Goal: Task Accomplishment & Management: Use online tool/utility

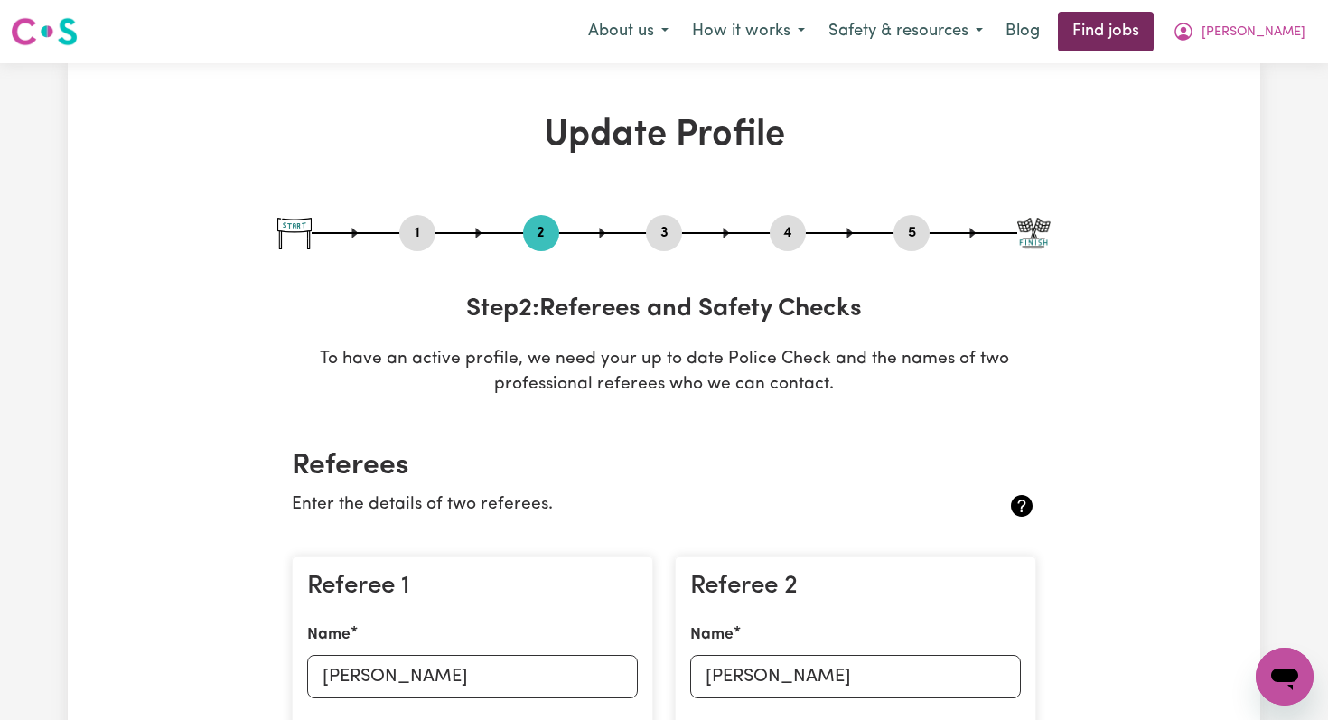
click at [1154, 28] on link "Find jobs" at bounding box center [1106, 32] width 96 height 40
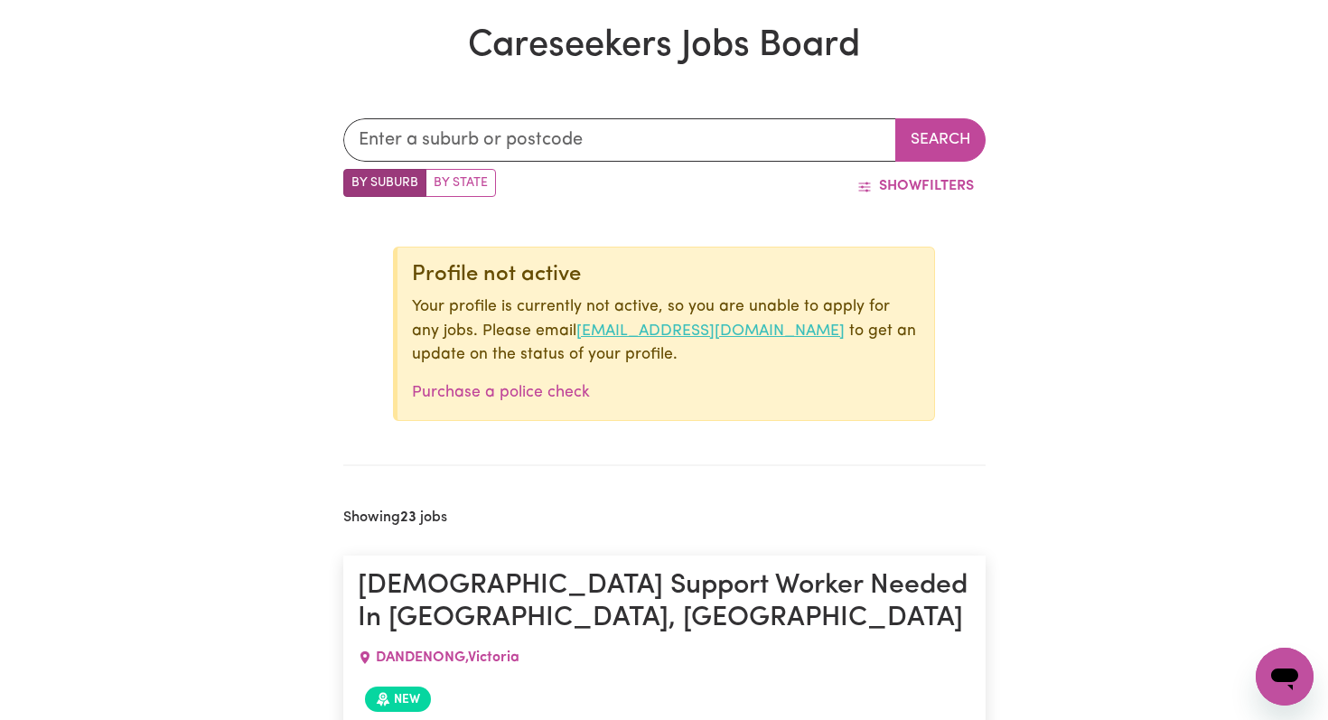
scroll to position [540, 0]
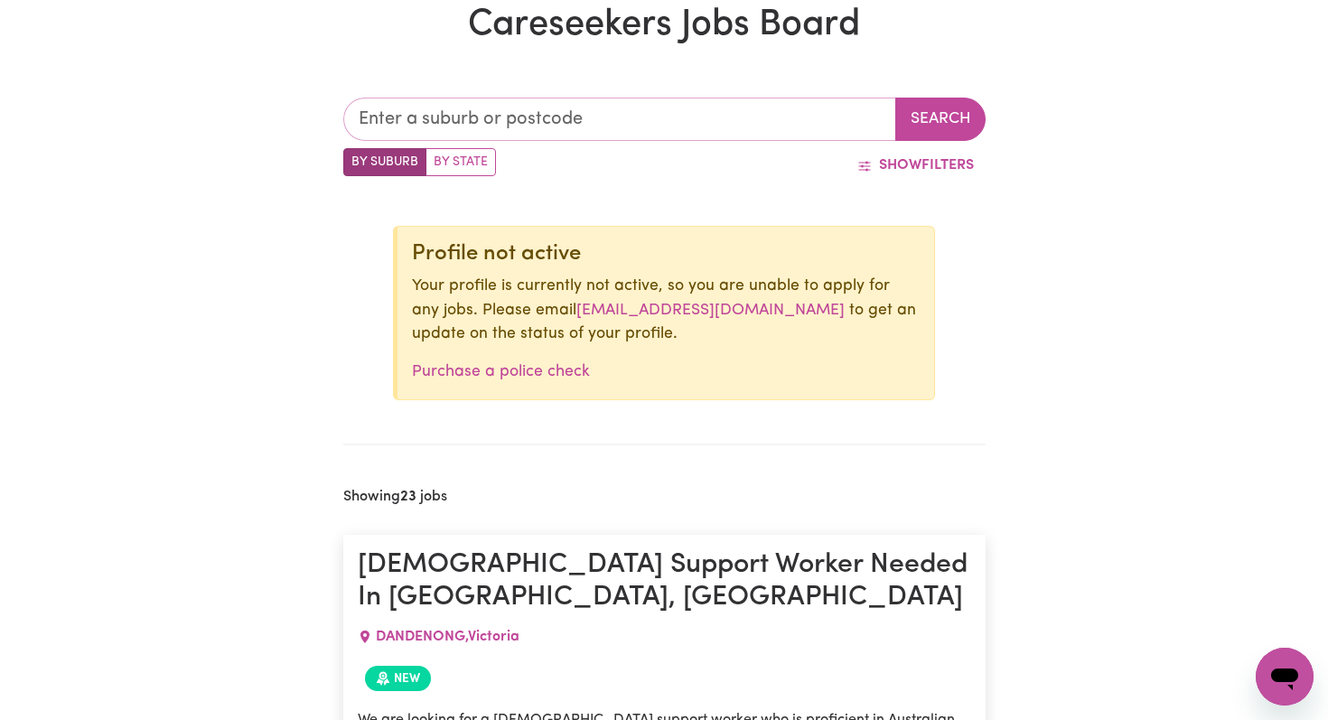
click at [529, 121] on input "text" at bounding box center [619, 119] width 553 height 43
type input "3942"
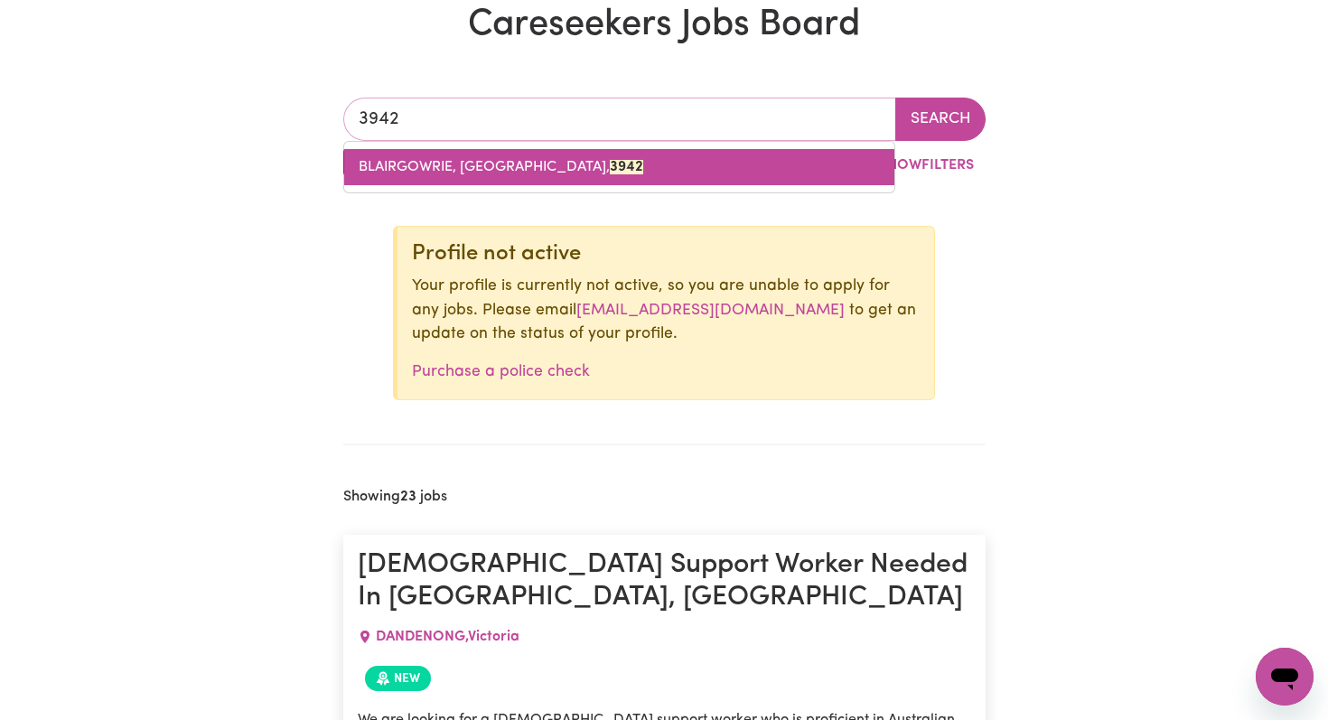
click at [512, 175] on link "BLAIRGOWRIE, [GEOGRAPHIC_DATA], 3942" at bounding box center [619, 167] width 550 height 36
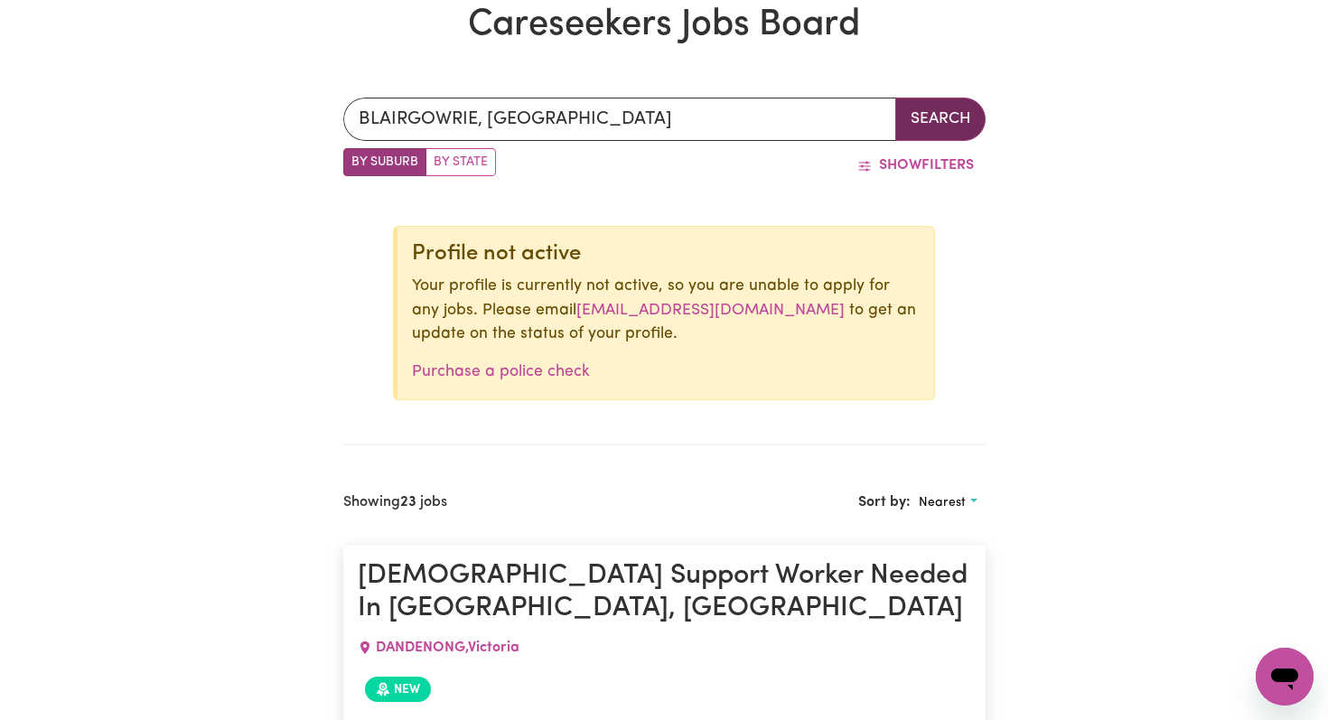
click at [932, 129] on button "Search" at bounding box center [941, 119] width 90 height 43
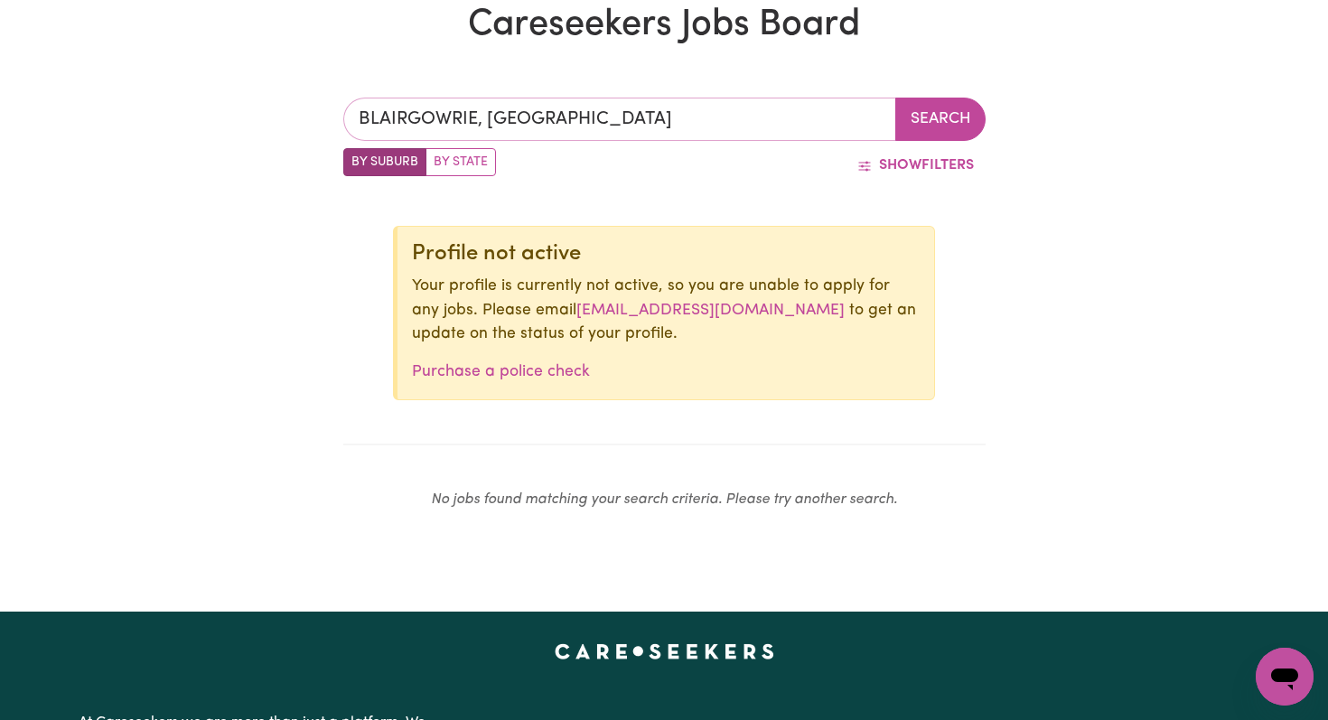
type input "BLAIRGOWRIE, [GEOGRAPHIC_DATA], 3942"
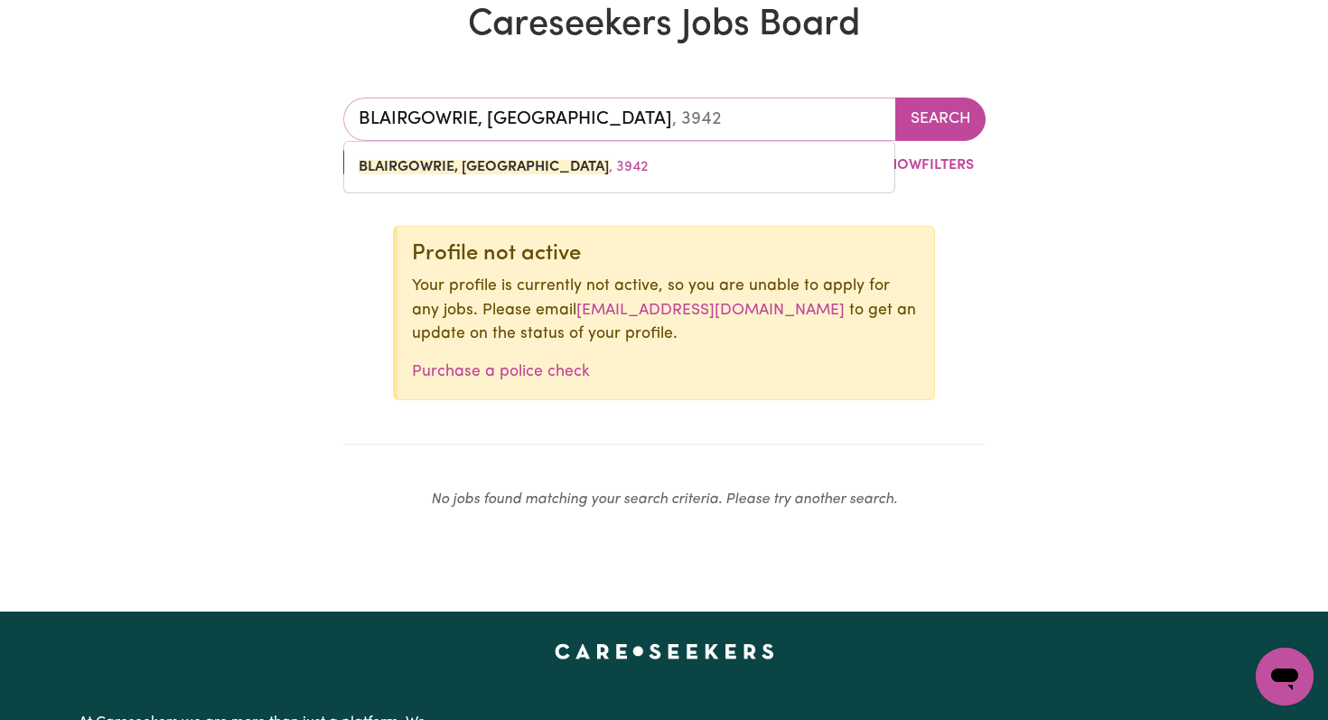
click at [486, 128] on input "BLAIRGOWRIE, [GEOGRAPHIC_DATA]" at bounding box center [619, 119] width 553 height 43
click at [945, 160] on button "Show Filters" at bounding box center [916, 165] width 140 height 34
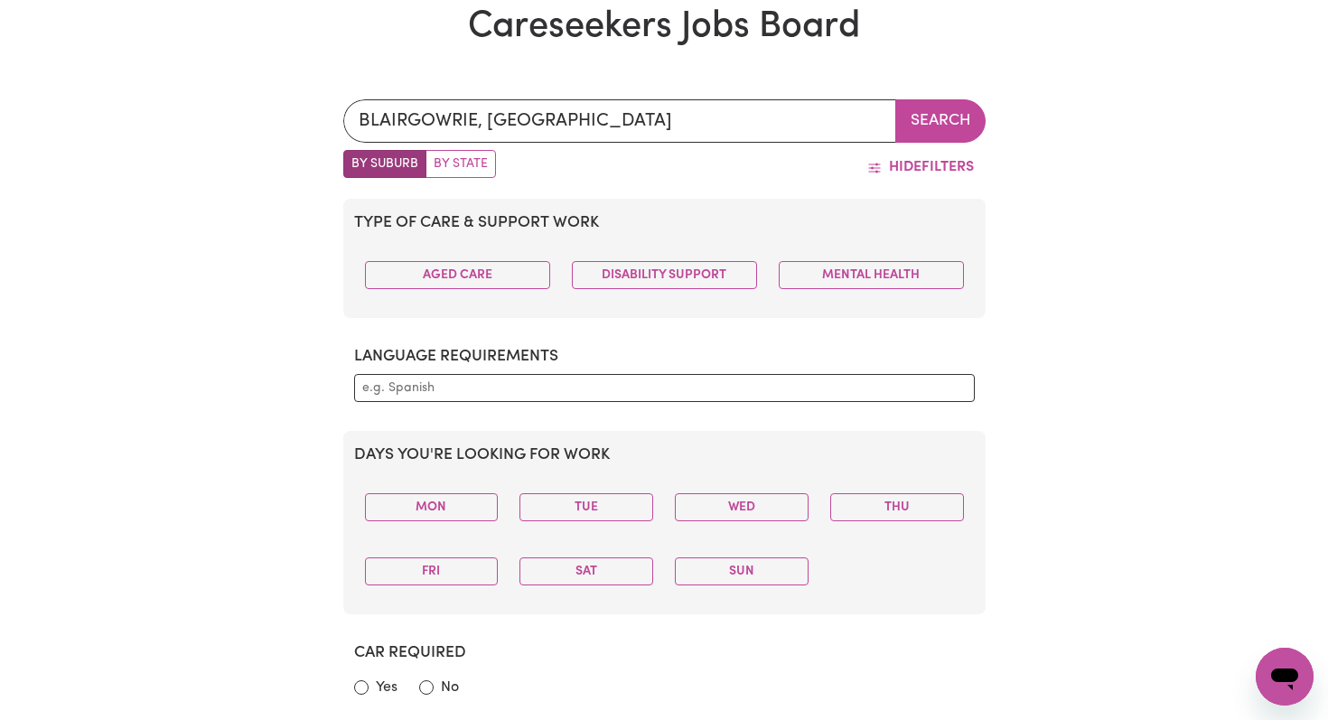
scroll to position [537, 0]
type input "BLAIRGOWRIE, [GEOGRAPHIC_DATA], 3942"
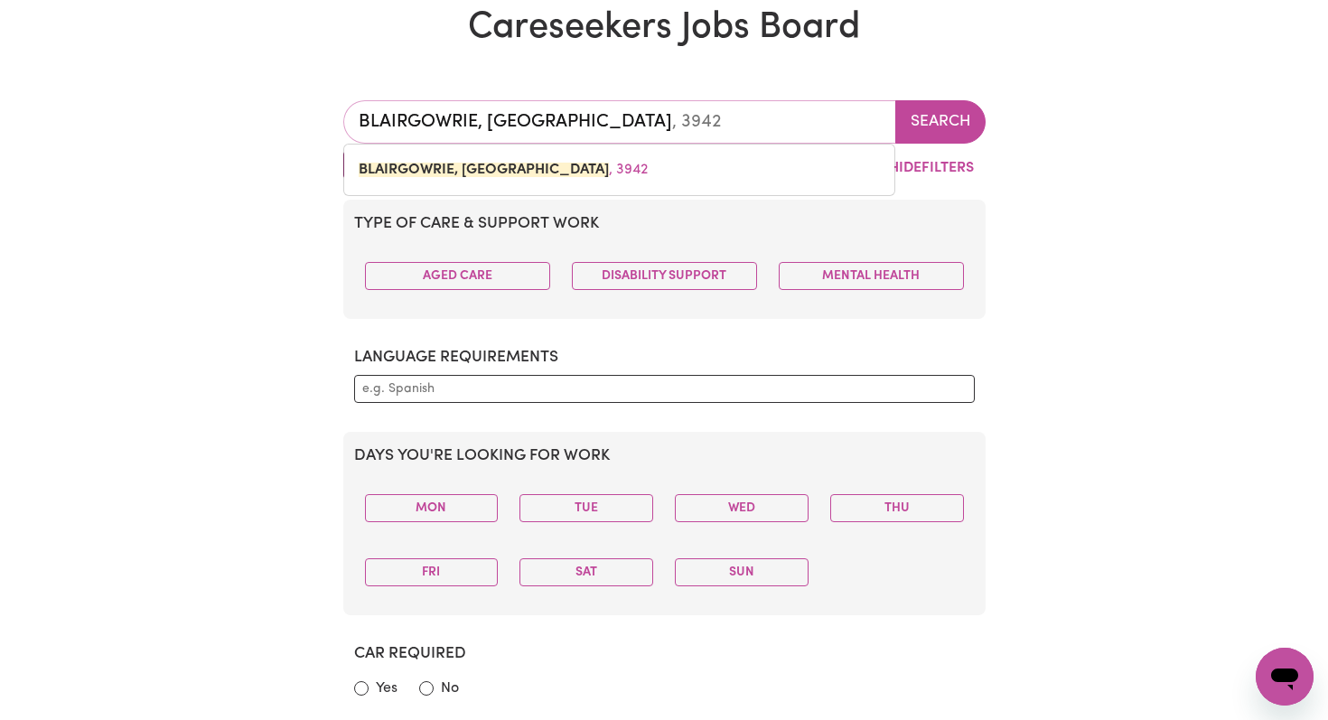
click at [492, 121] on input "BLAIRGOWRIE, [GEOGRAPHIC_DATA]" at bounding box center [619, 121] width 553 height 43
type input "3"
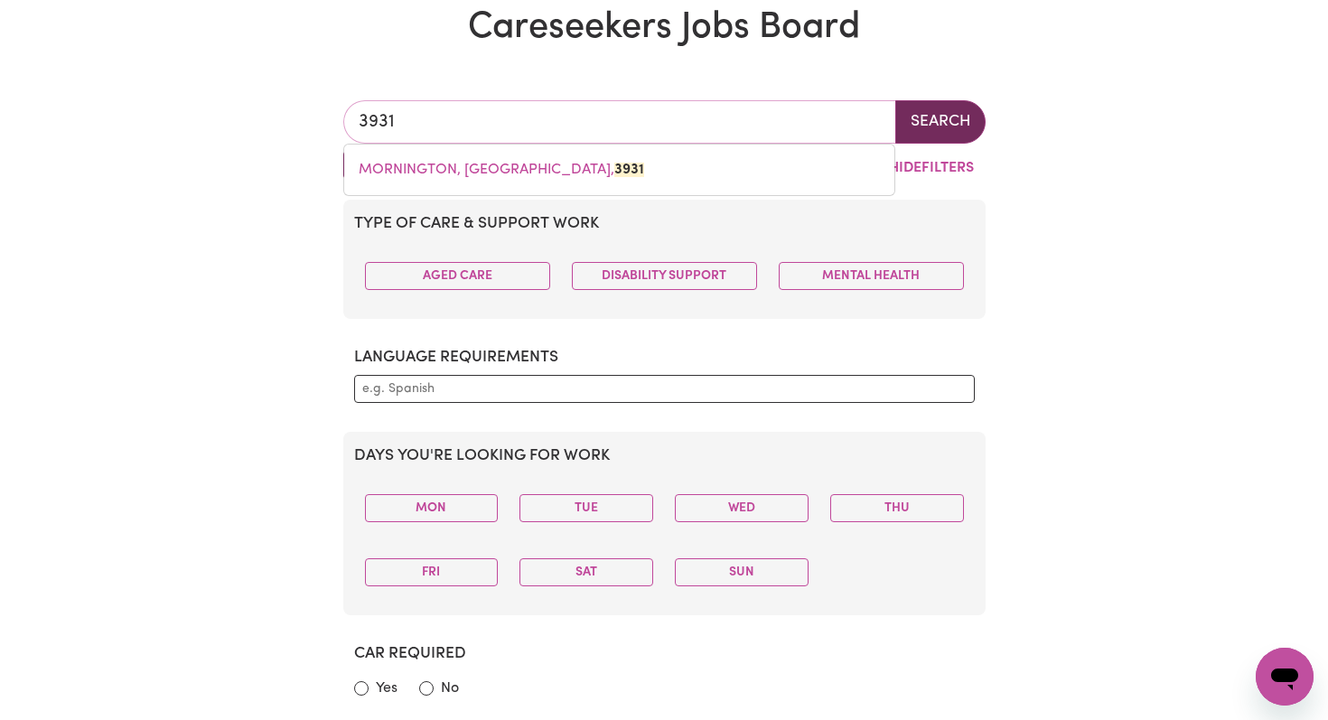
type input "3931"
click at [953, 127] on button "Search" at bounding box center [941, 121] width 90 height 43
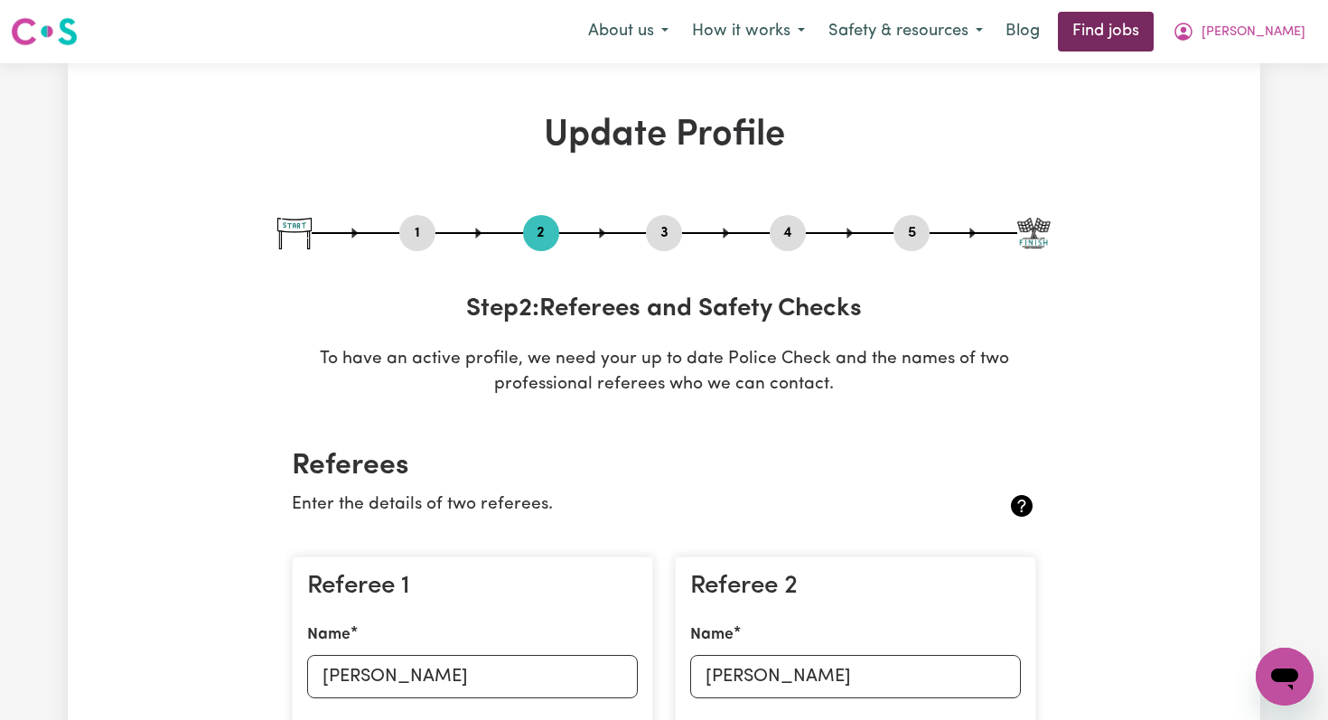
click at [1154, 32] on link "Find jobs" at bounding box center [1106, 32] width 96 height 40
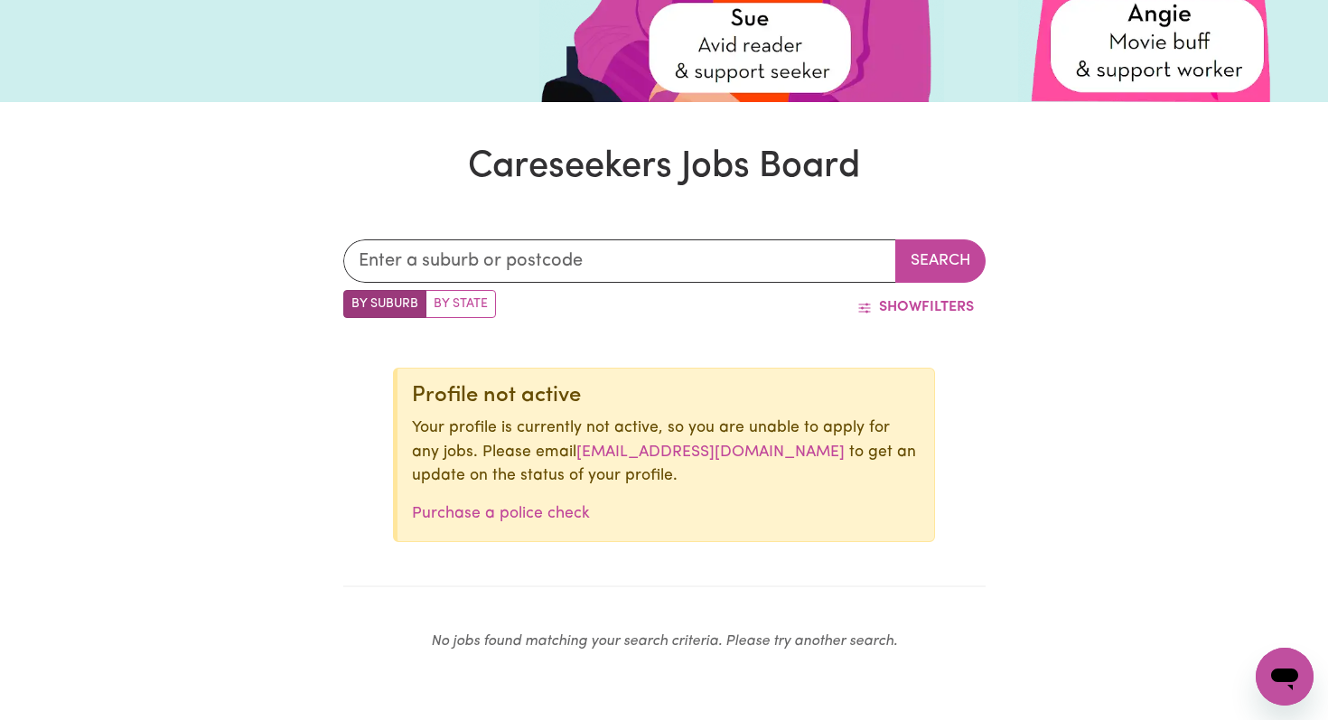
scroll to position [558, 0]
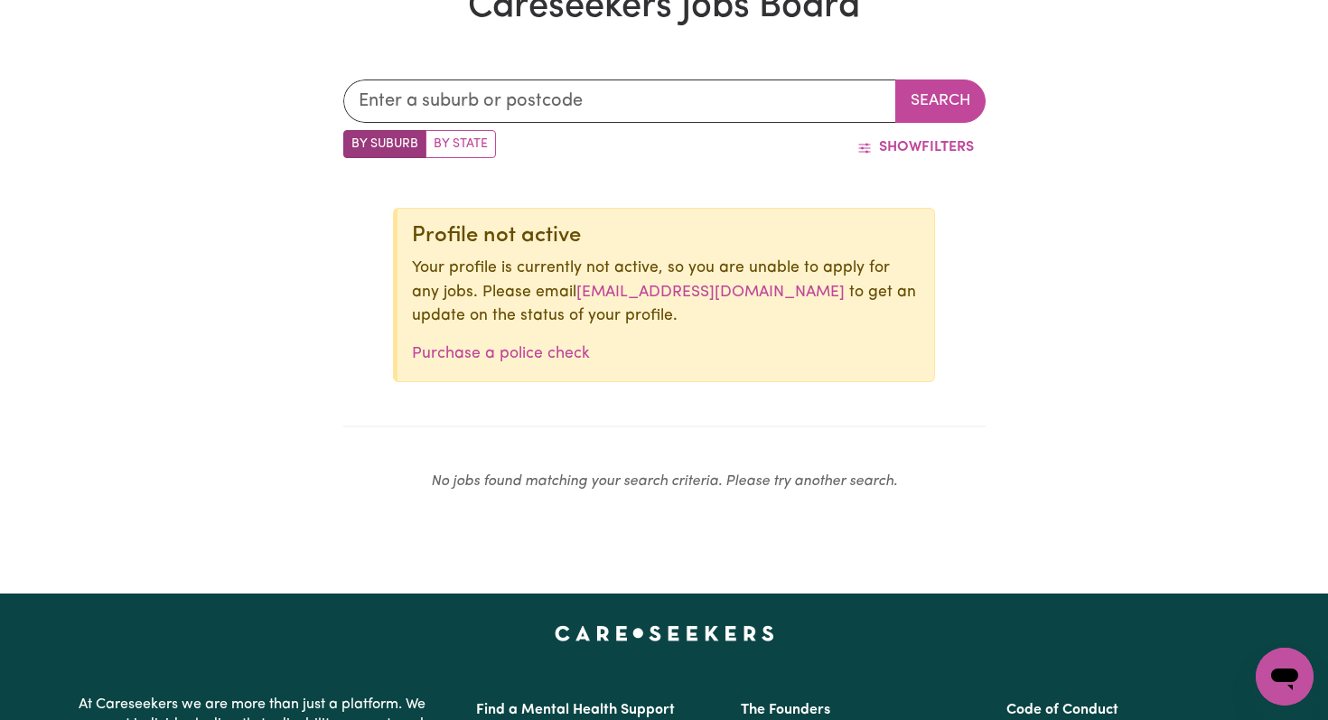
click at [449, 142] on label "By State" at bounding box center [461, 144] width 70 height 28
click at [355, 142] on input "By State" at bounding box center [349, 136] width 12 height 12
radio input "true"
click at [396, 148] on label "By Suburb" at bounding box center [384, 144] width 83 height 28
click at [355, 142] on input "By Suburb" at bounding box center [349, 136] width 12 height 12
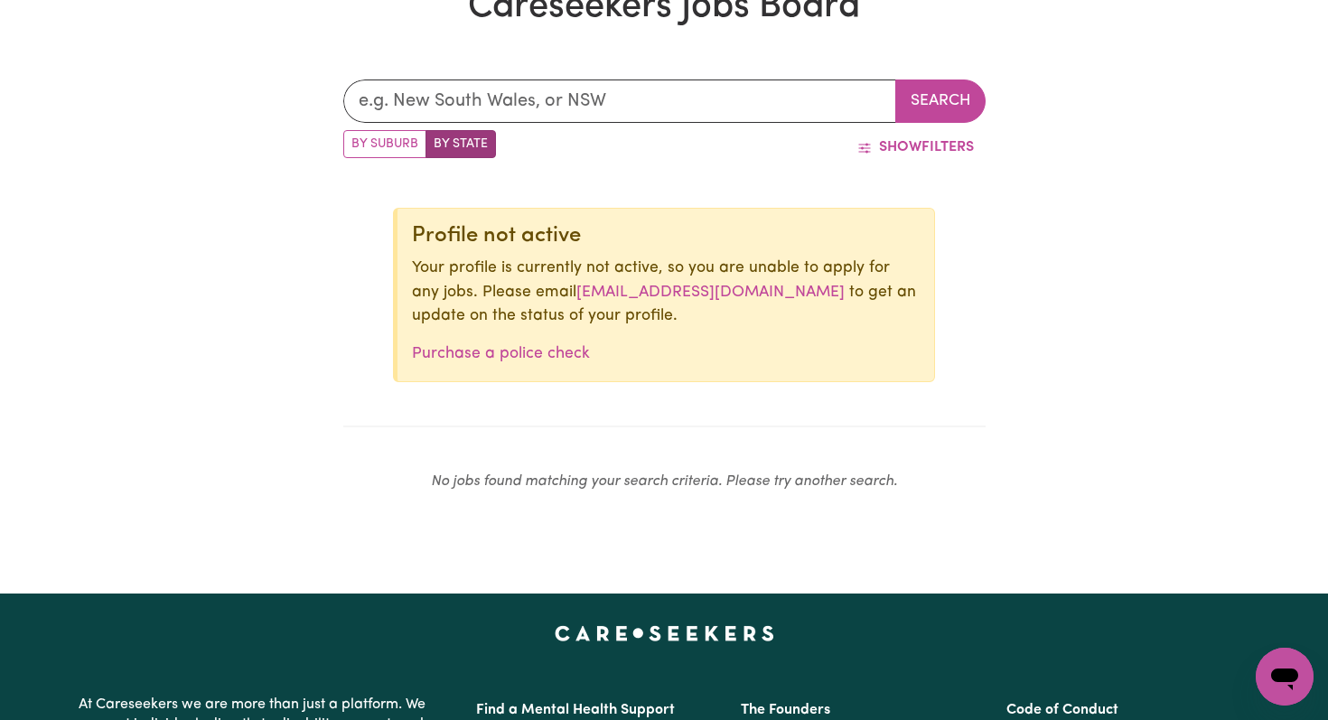
radio input "true"
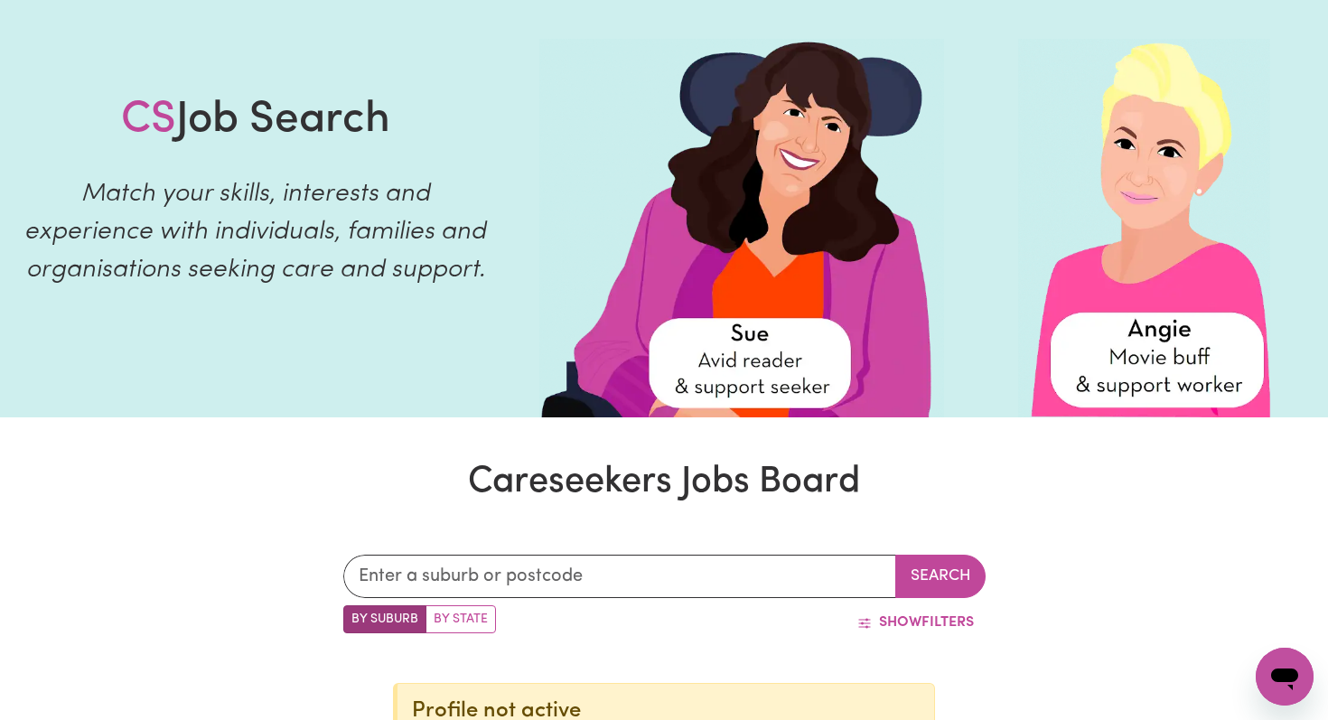
scroll to position [0, 0]
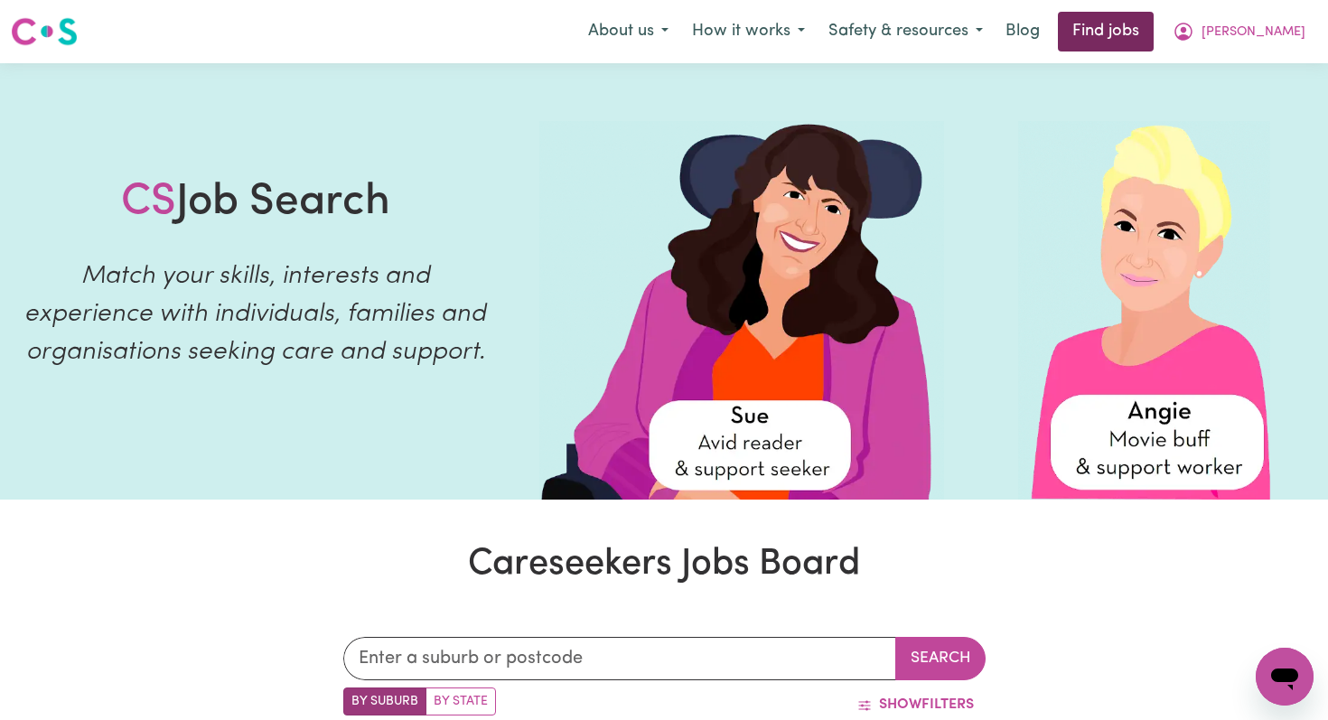
click at [1154, 42] on link "Find jobs" at bounding box center [1106, 32] width 96 height 40
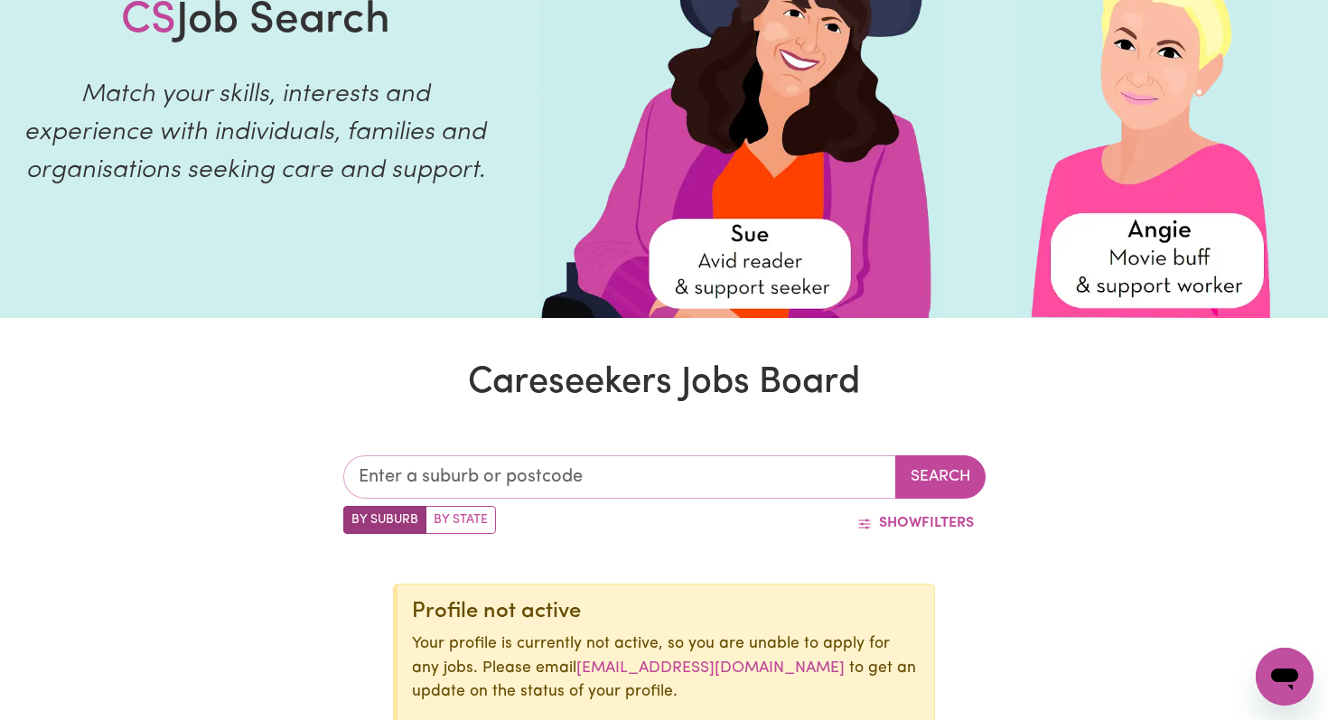
click at [507, 481] on input "text" at bounding box center [619, 476] width 553 height 43
type input "3141"
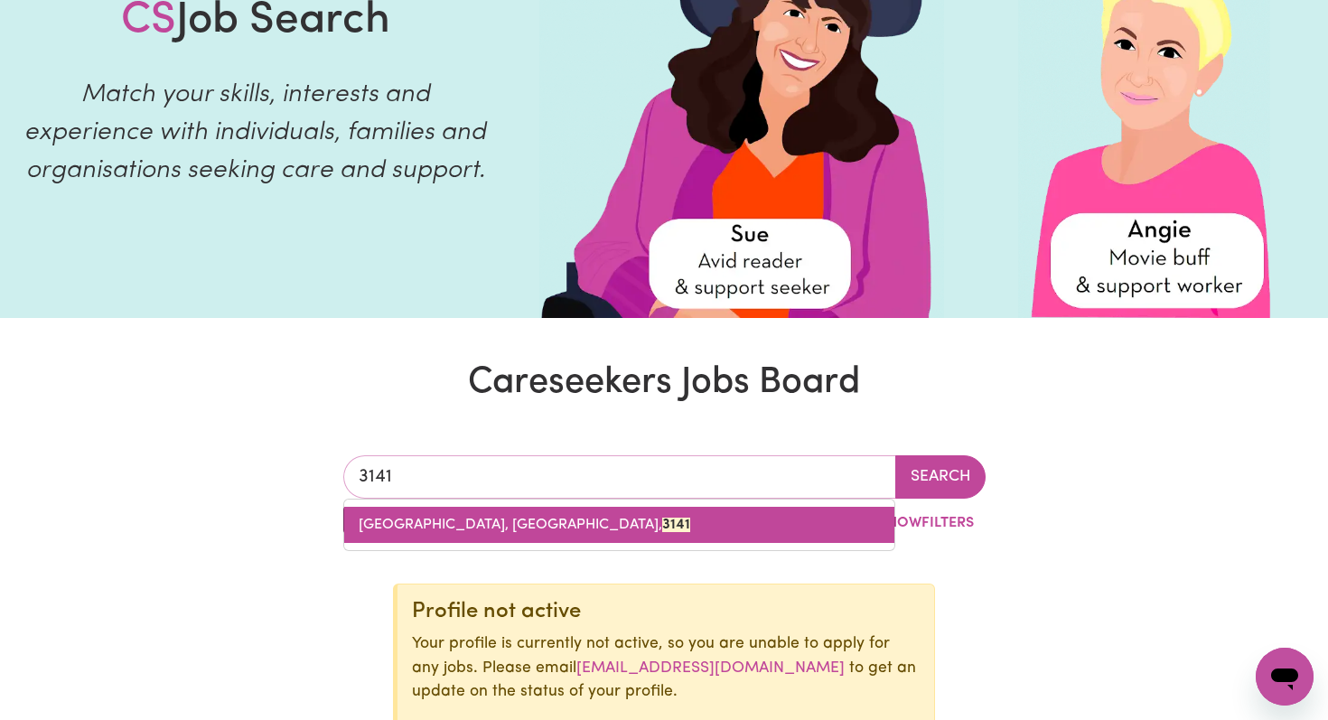
click at [405, 524] on span "[GEOGRAPHIC_DATA], [GEOGRAPHIC_DATA], 3141" at bounding box center [525, 525] width 332 height 14
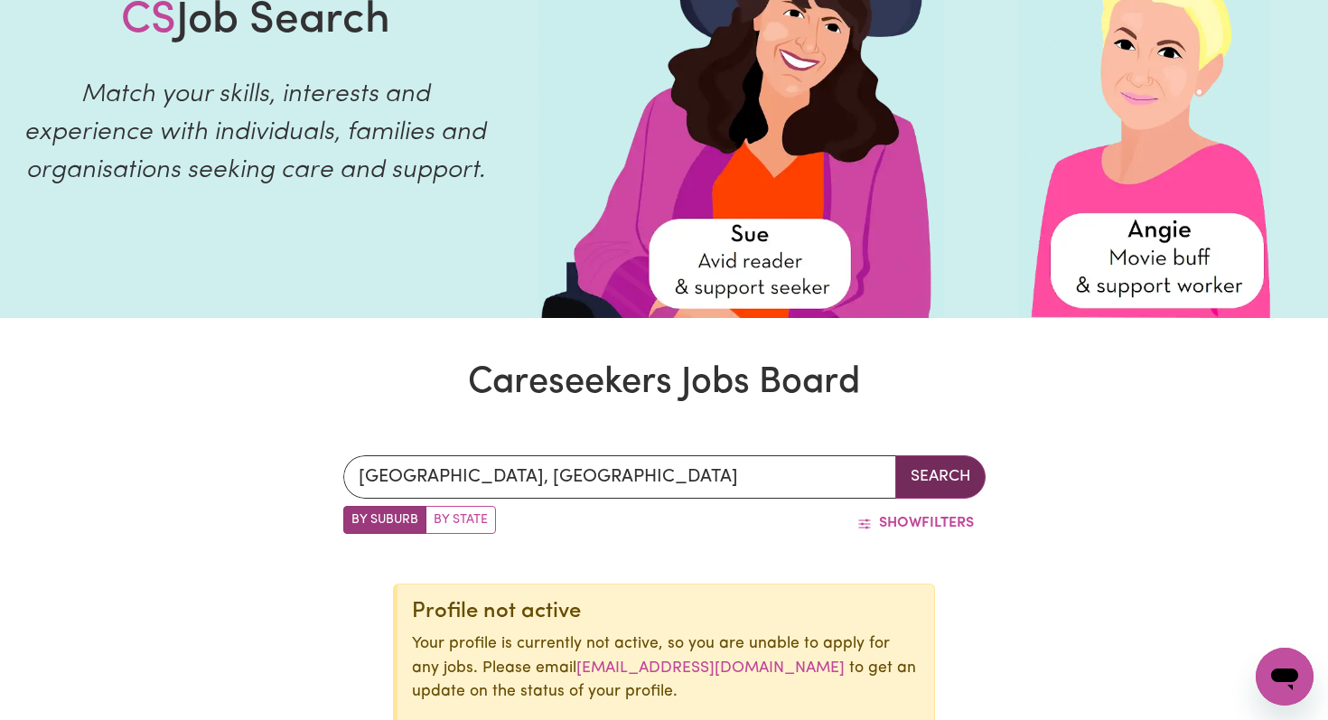
click at [949, 487] on button "Search" at bounding box center [941, 476] width 90 height 43
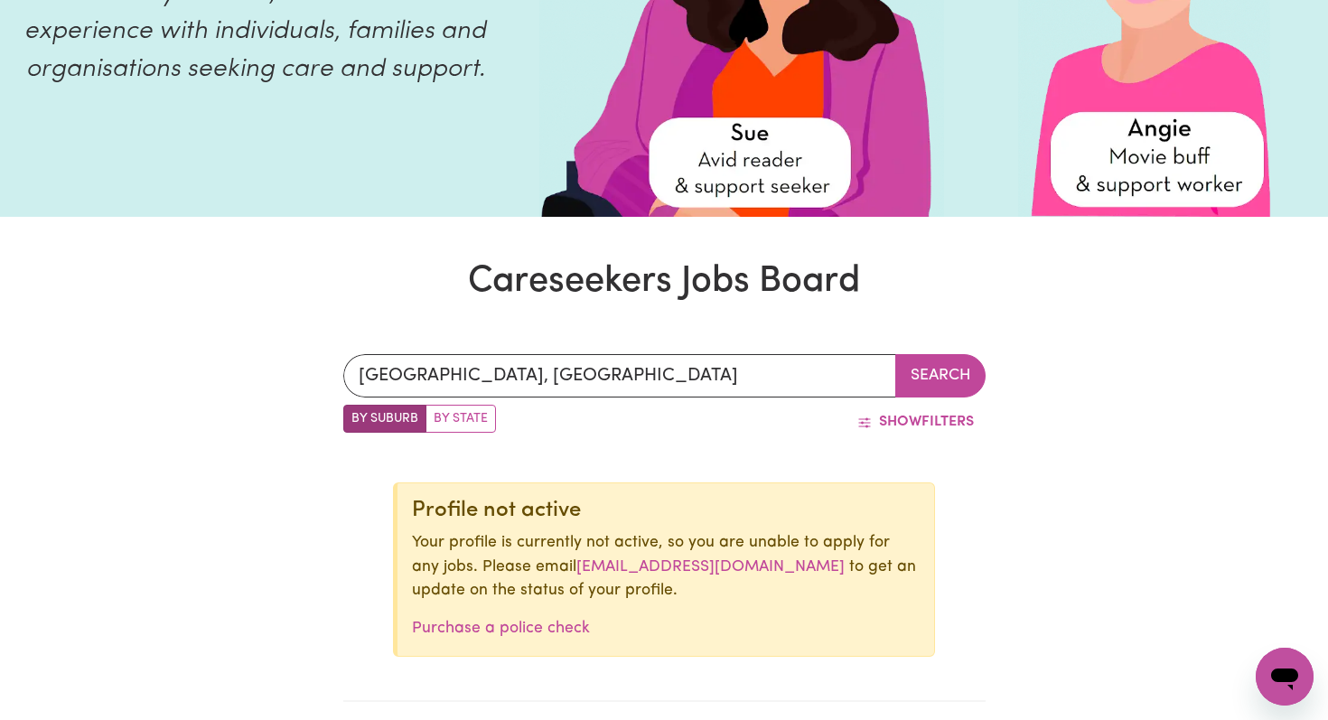
scroll to position [243, 0]
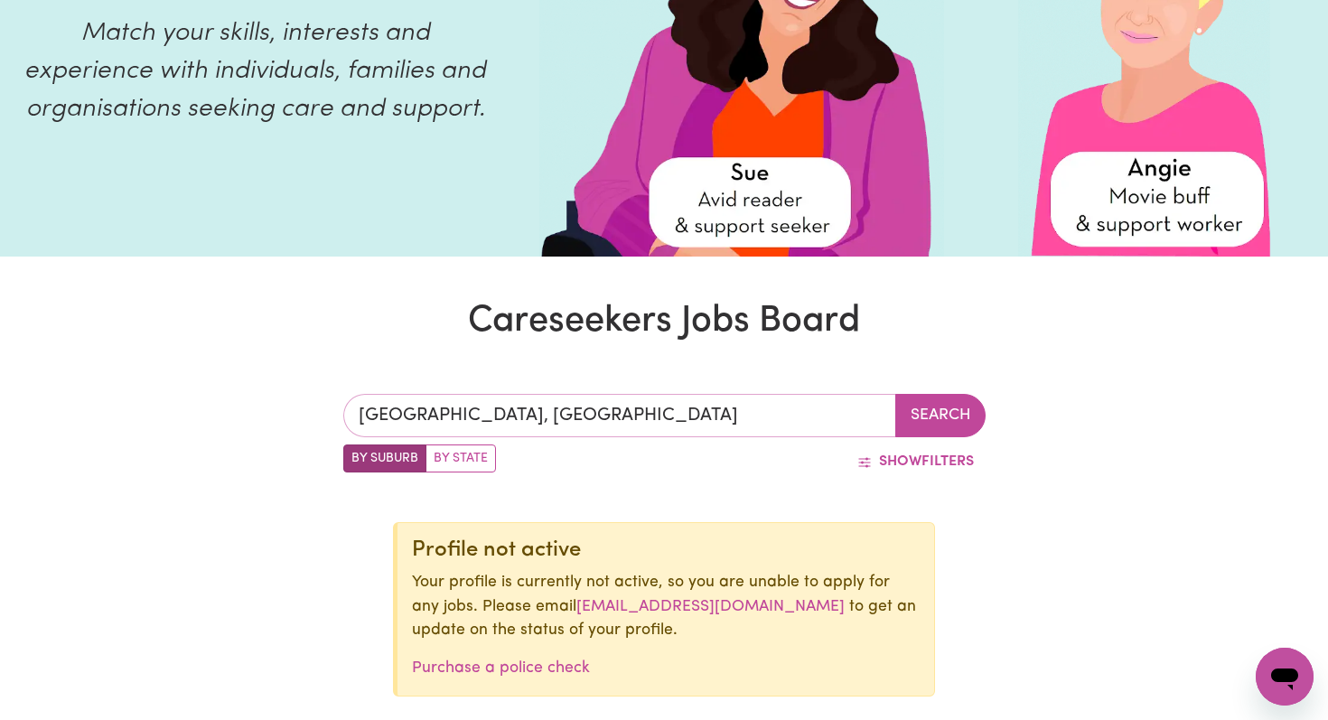
type input "[GEOGRAPHIC_DATA], [GEOGRAPHIC_DATA], 3141"
click at [500, 410] on input "[GEOGRAPHIC_DATA], [GEOGRAPHIC_DATA]" at bounding box center [619, 415] width 553 height 43
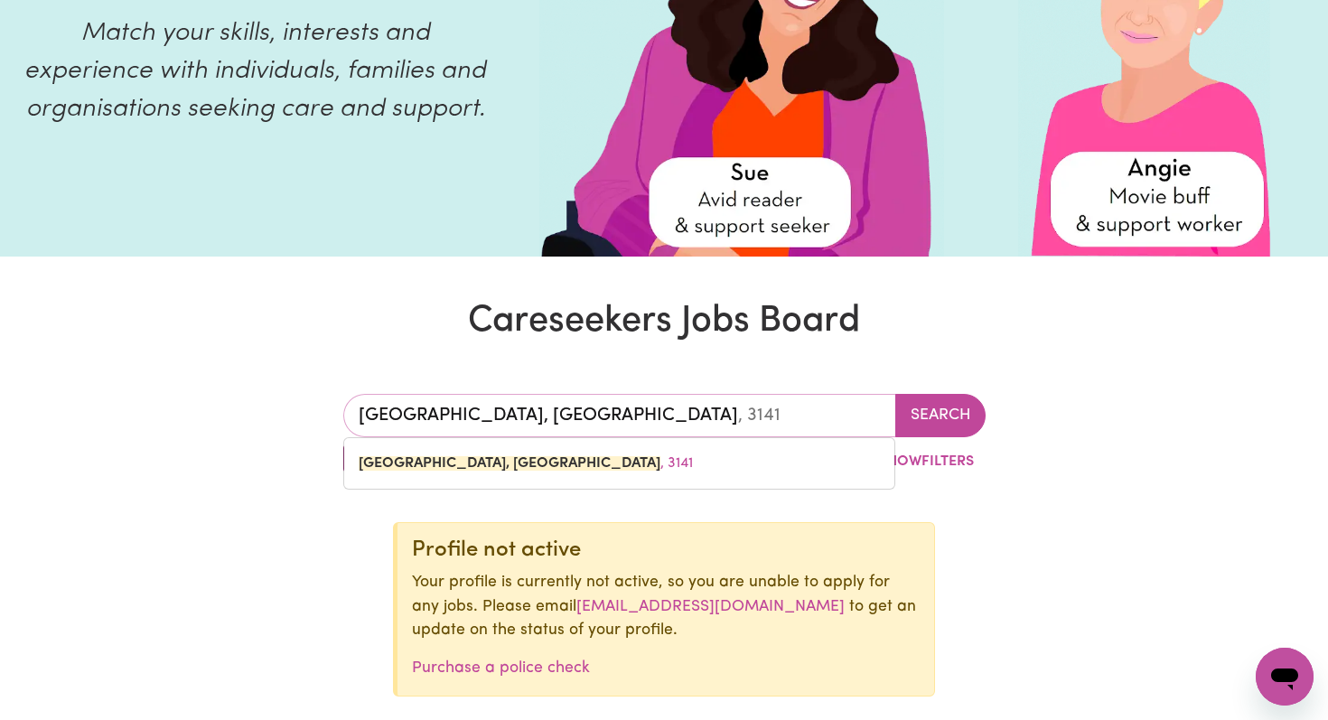
click at [644, 419] on input "[GEOGRAPHIC_DATA], [GEOGRAPHIC_DATA]" at bounding box center [619, 415] width 553 height 43
type input "[GEOGRAPHIC_DATA], [GEOGRAPHIC_DATA]"
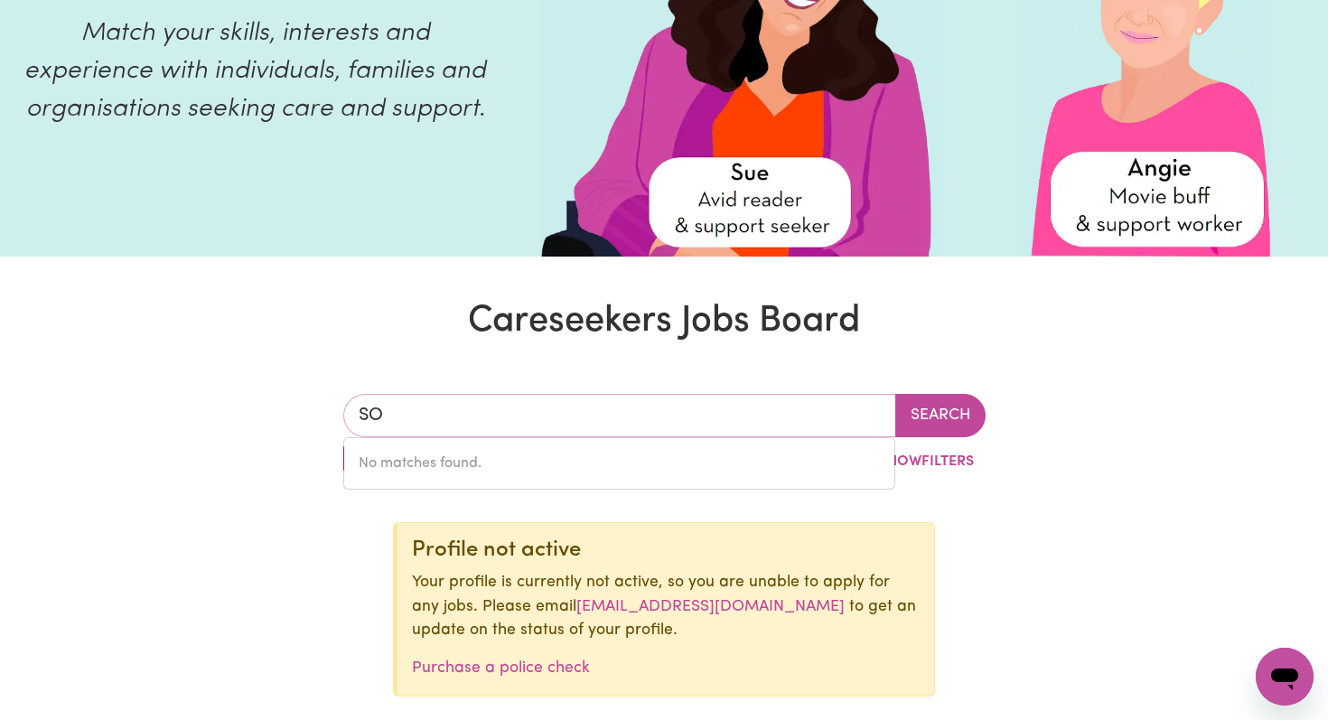
type input "S"
type input "malvern"
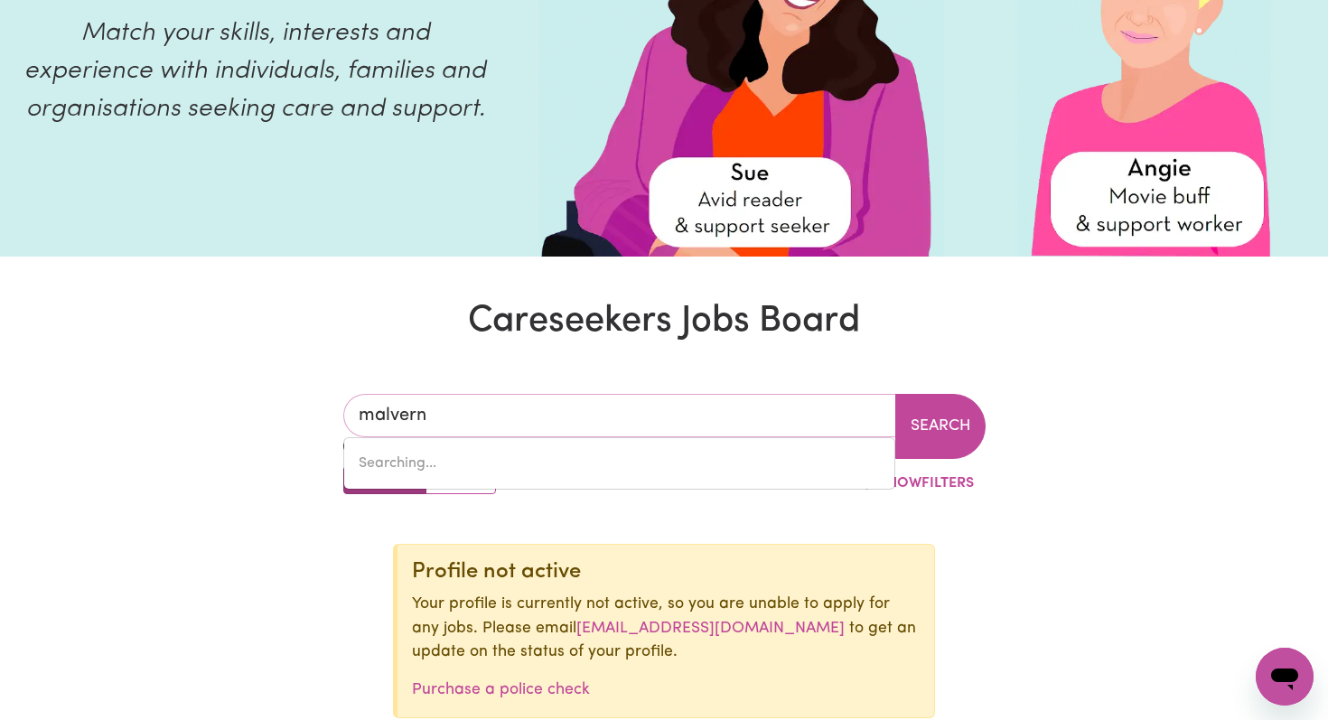
type input "[GEOGRAPHIC_DATA], [GEOGRAPHIC_DATA]"
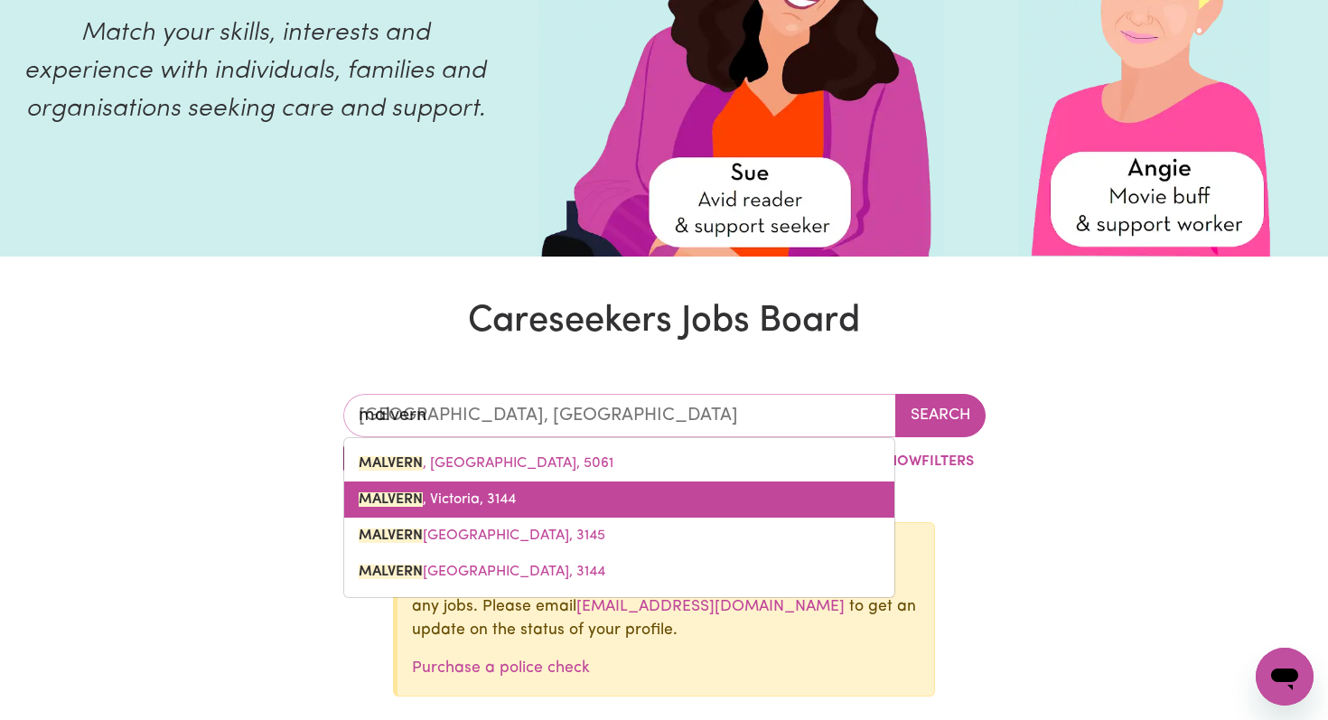
click at [461, 489] on link "MALVERN , Victoria, 3144" at bounding box center [619, 500] width 550 height 36
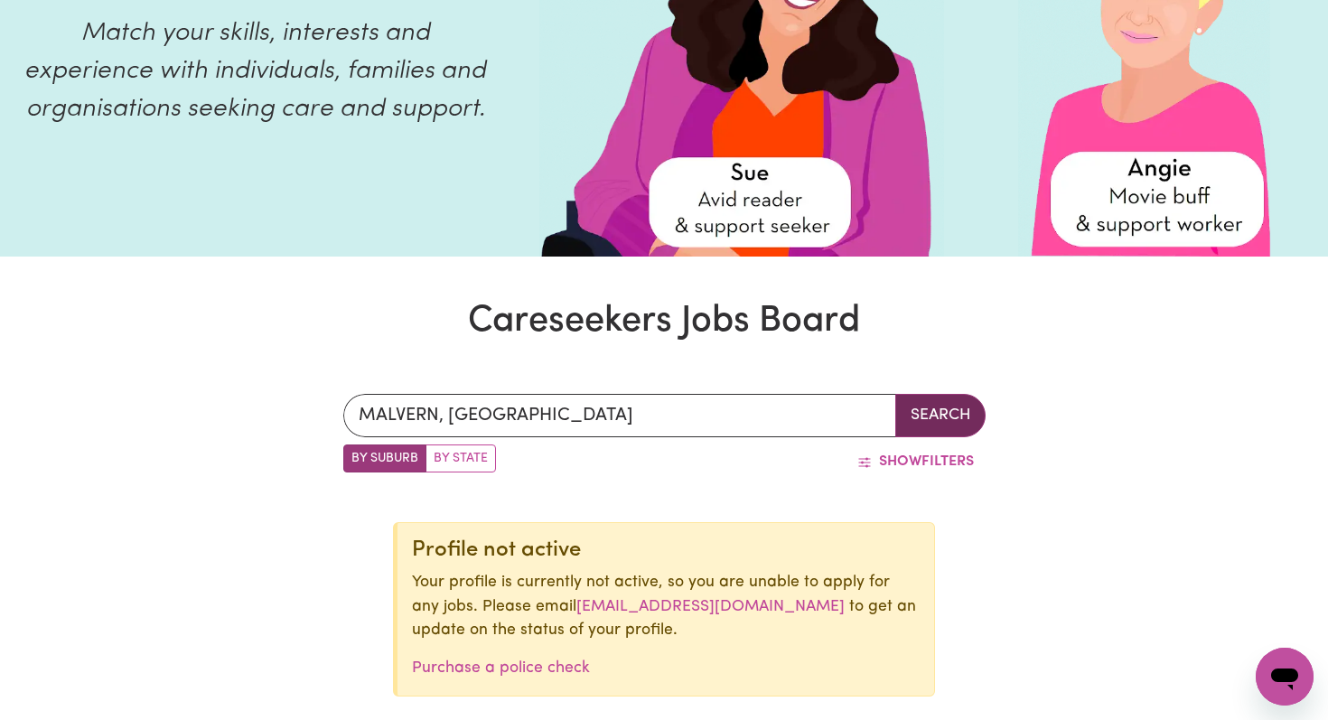
click at [946, 406] on button "Search" at bounding box center [941, 415] width 90 height 43
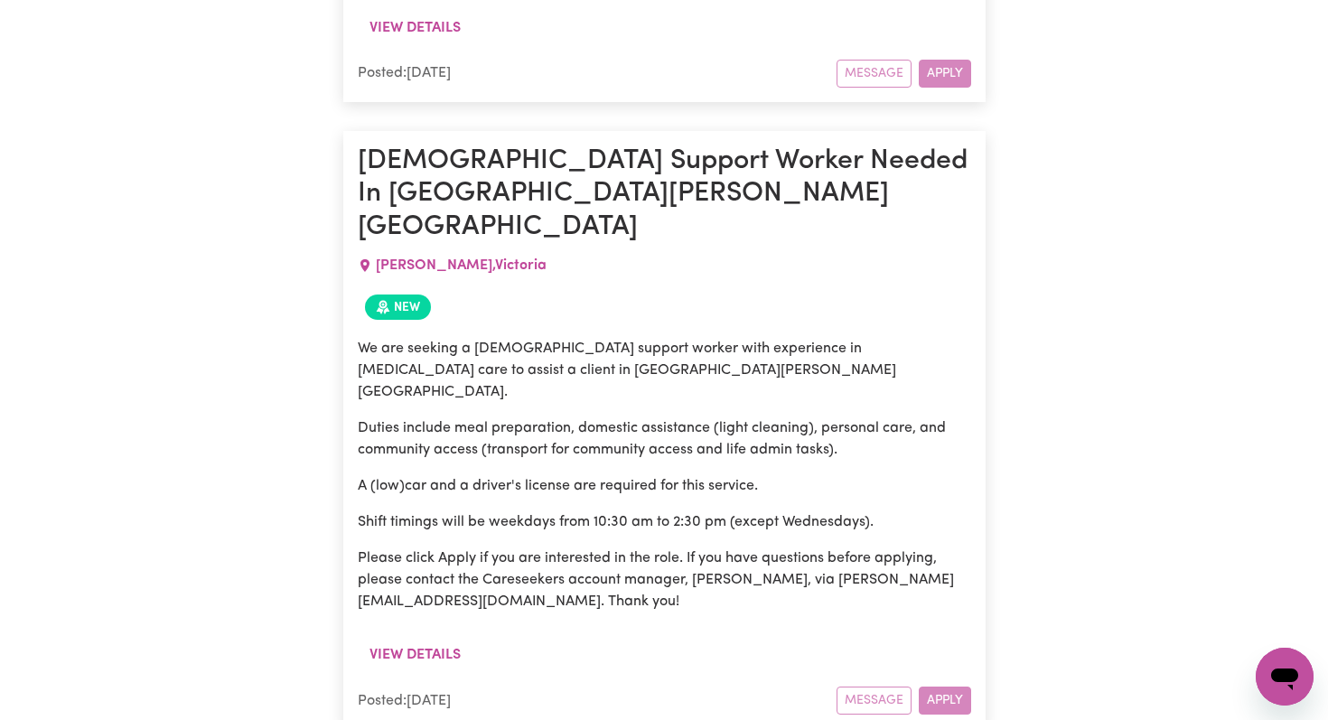
scroll to position [1616, 0]
click at [388, 637] on button "View details" at bounding box center [415, 654] width 115 height 34
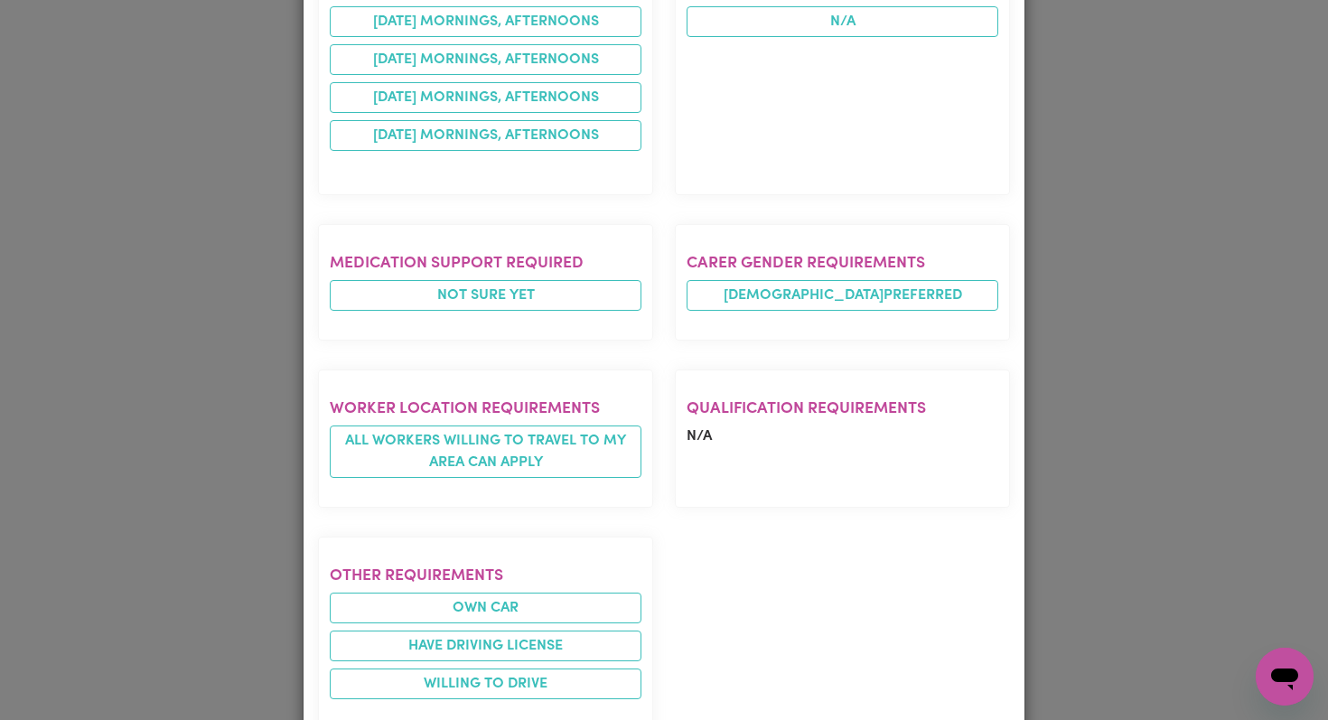
scroll to position [1261, 0]
